Goal: Task Accomplishment & Management: Use online tool/utility

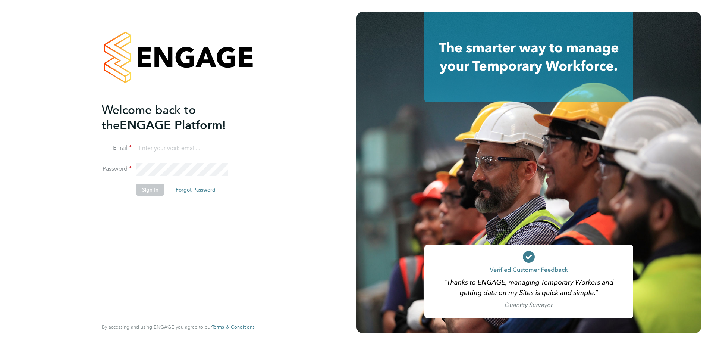
type input "tyler.kelly@vistry.co.uk"
click at [152, 182] on li "Password" at bounding box center [174, 173] width 145 height 21
click at [151, 186] on button "Sign In" at bounding box center [150, 189] width 28 height 12
